Goal: Transaction & Acquisition: Purchase product/service

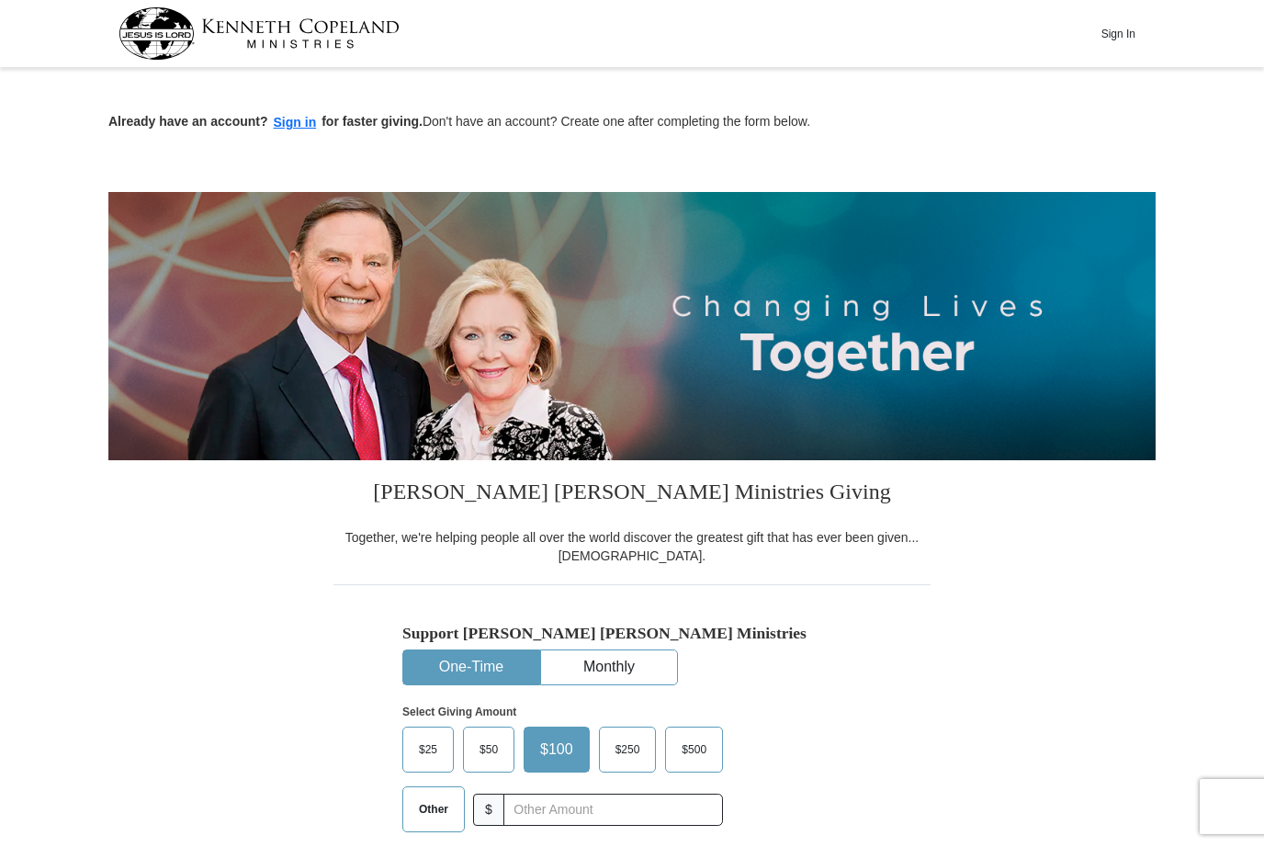
click at [1130, 33] on button "Sign In" at bounding box center [1117, 33] width 55 height 28
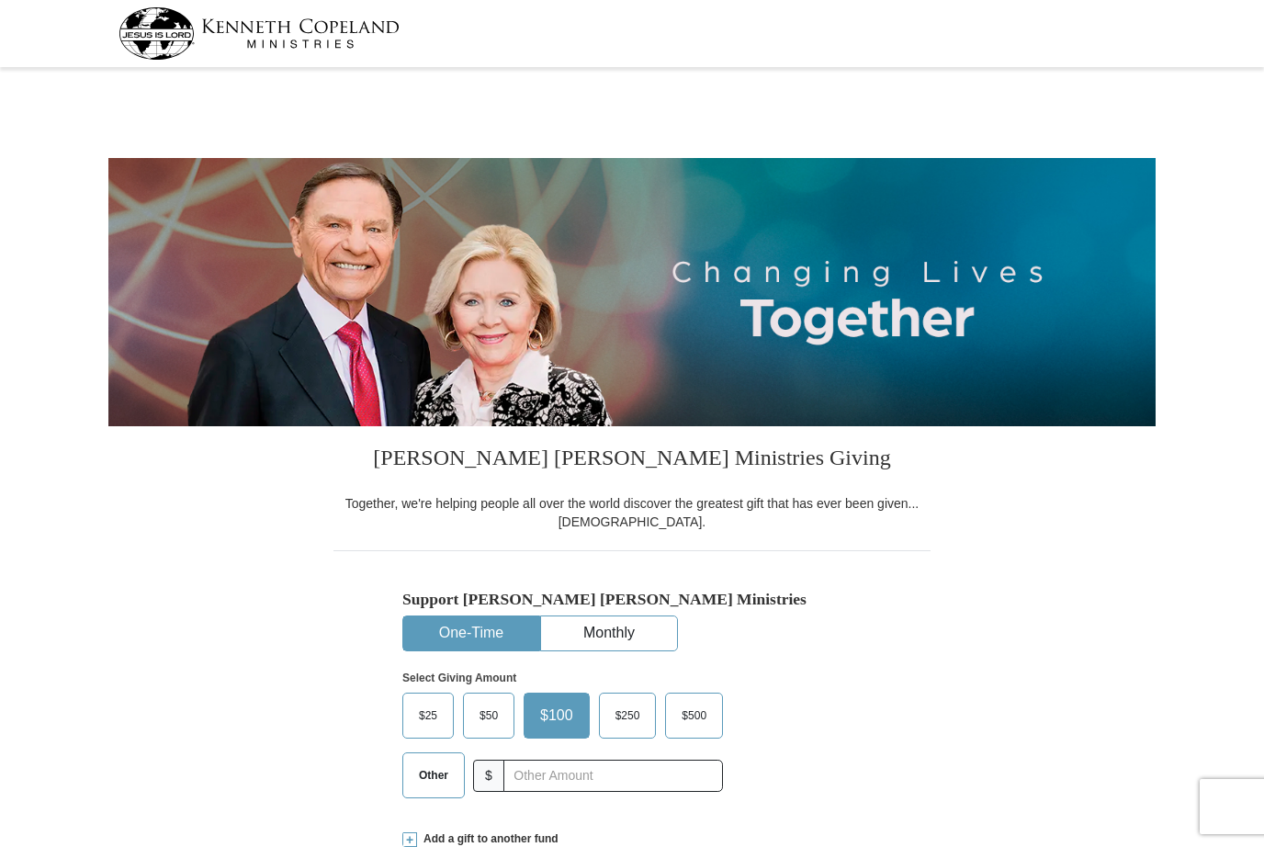
select select "MA"
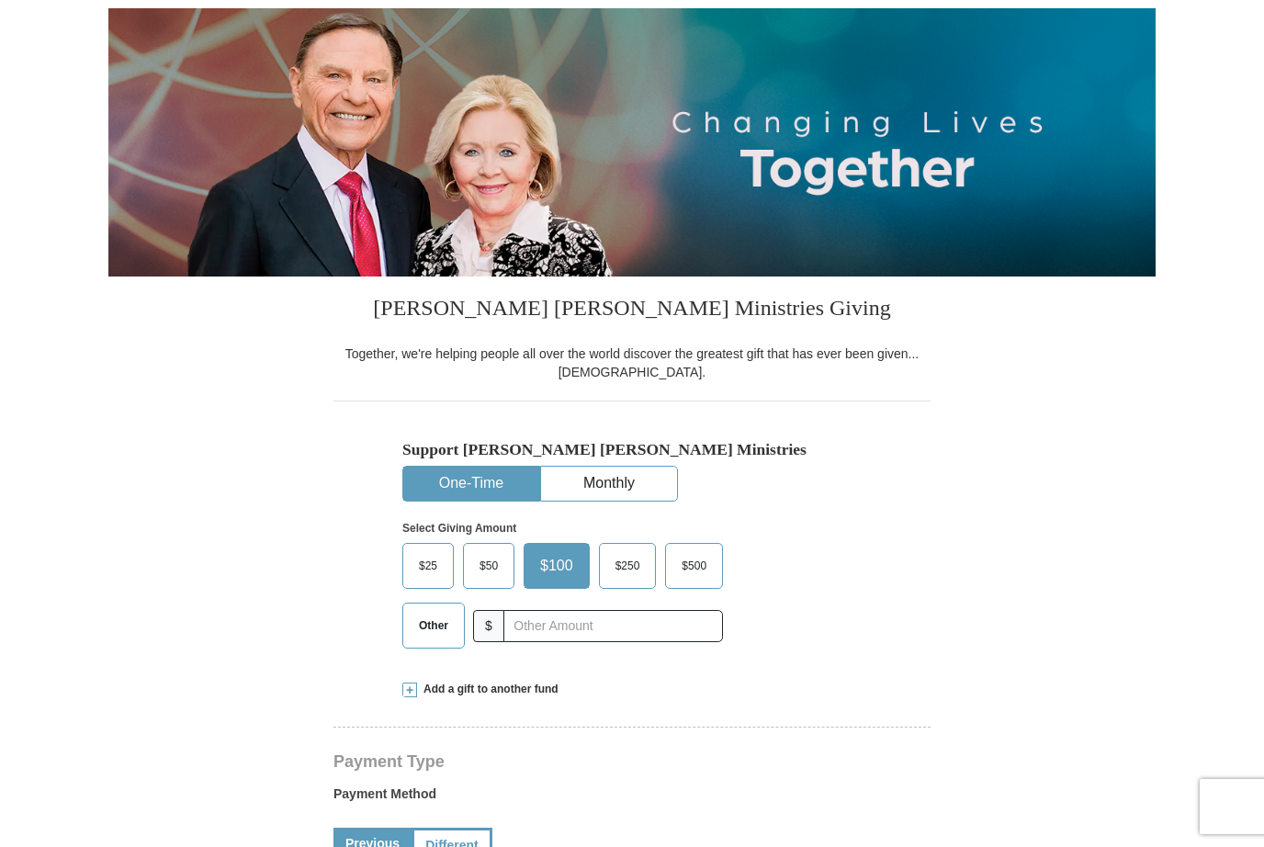
scroll to position [154, 0]
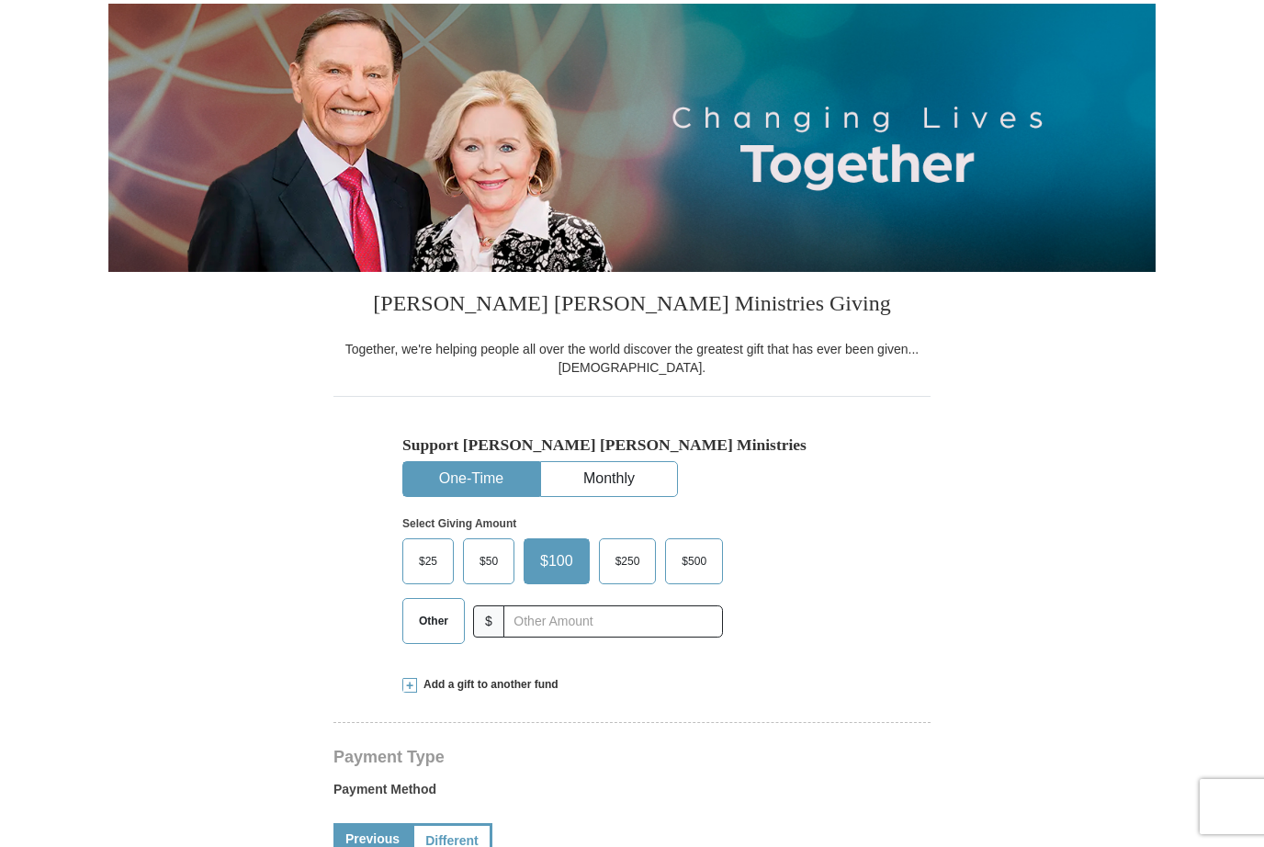
click at [442, 621] on span "Other" at bounding box center [434, 621] width 48 height 28
click at [0, 0] on input "Other" at bounding box center [0, 0] width 0 height 0
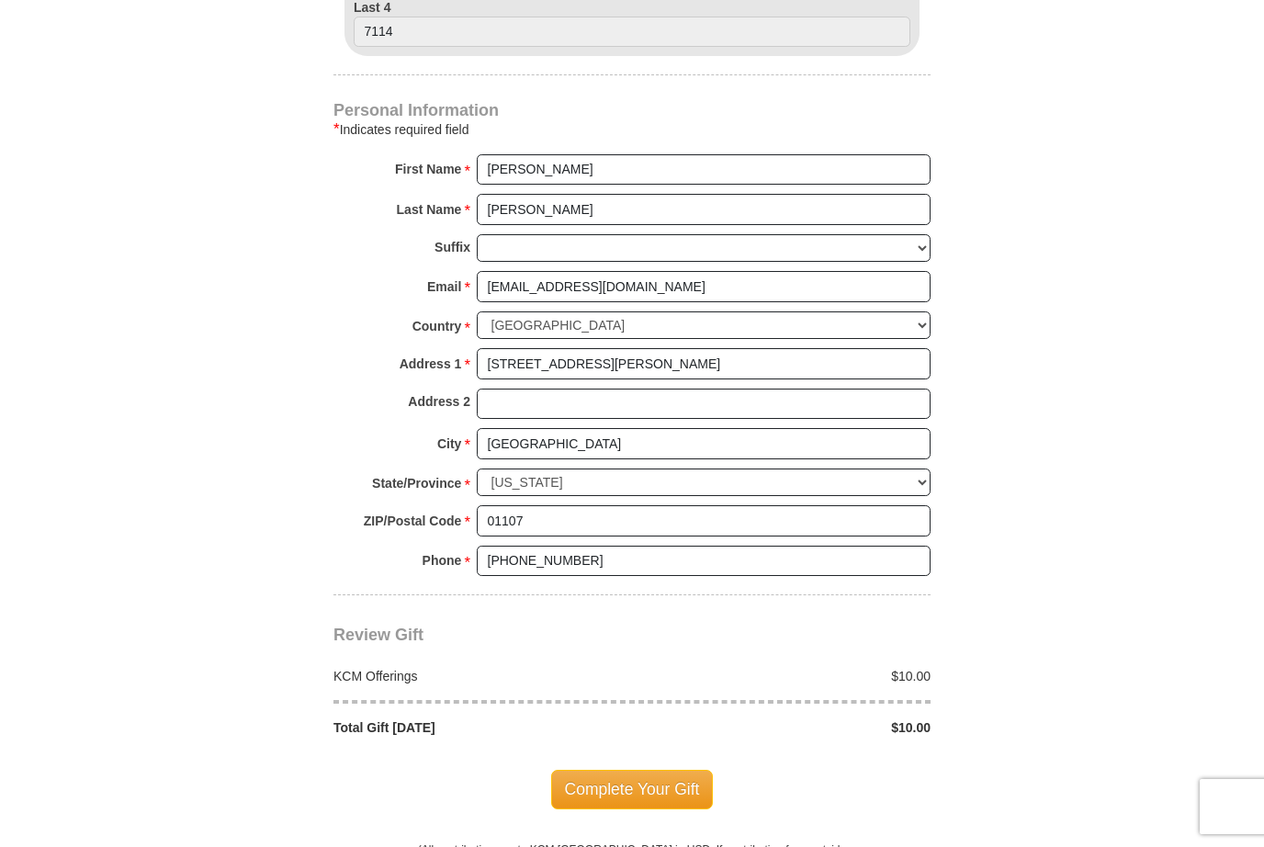
scroll to position [1289, 0]
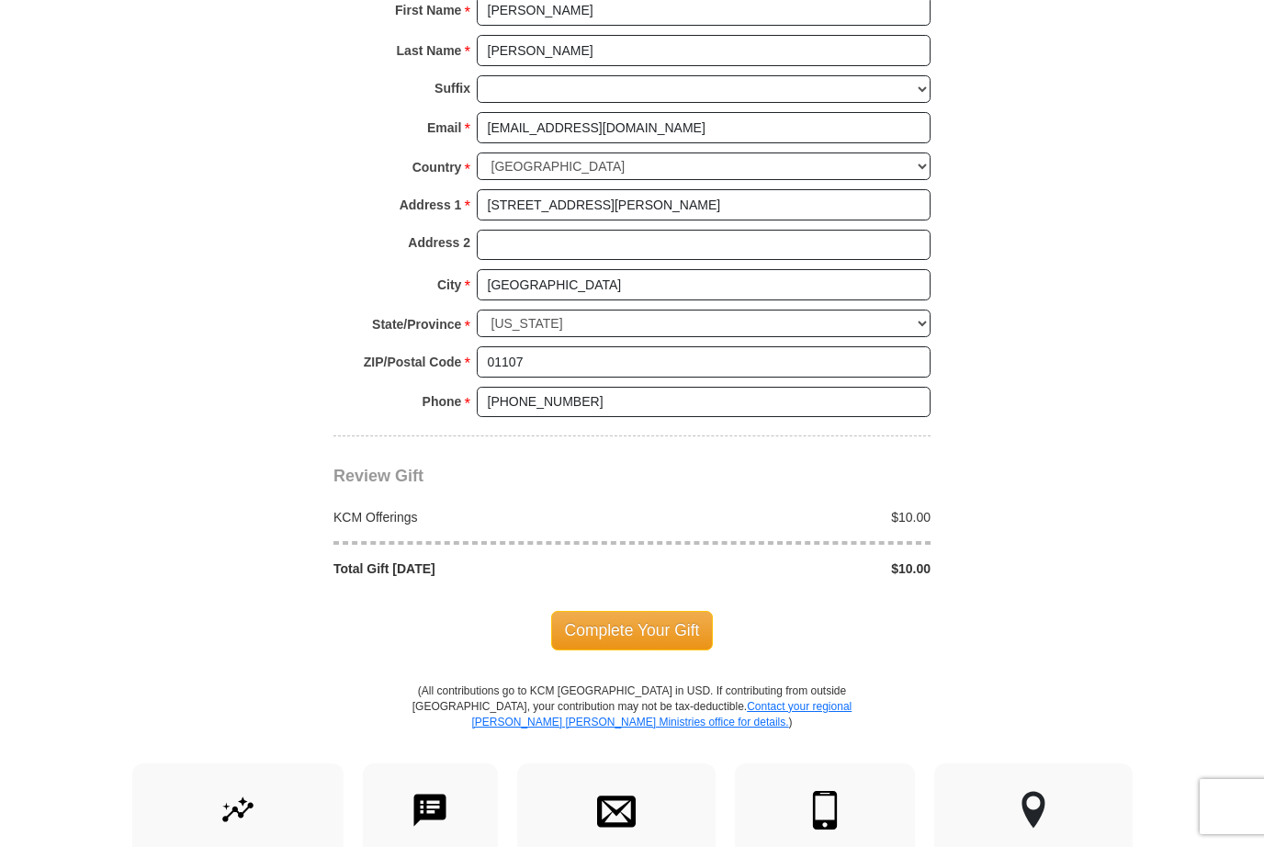
type input "10.00"
click at [659, 618] on span "Complete Your Gift" at bounding box center [632, 630] width 163 height 39
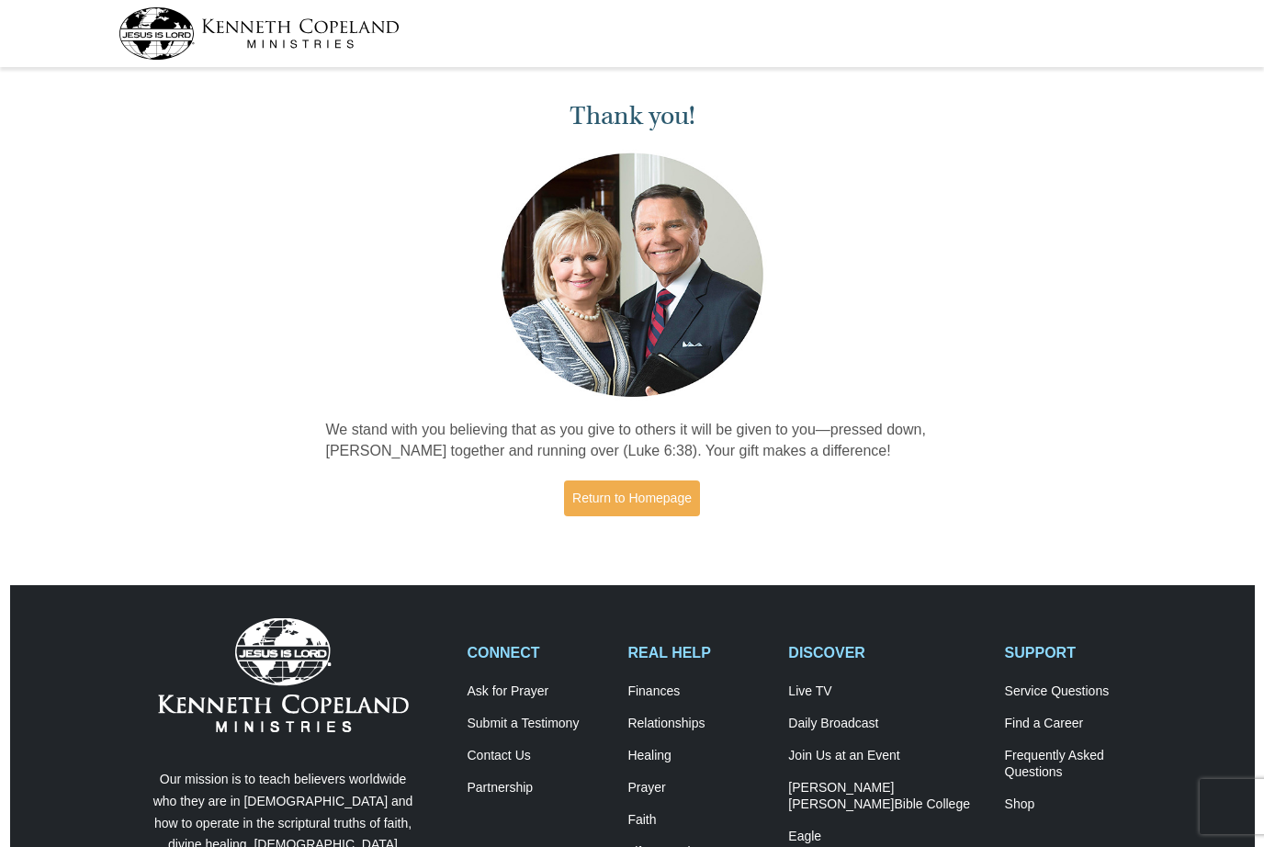
click at [649, 497] on link "Return to Homepage" at bounding box center [632, 498] width 136 height 36
